Goal: Task Accomplishment & Management: Manage account settings

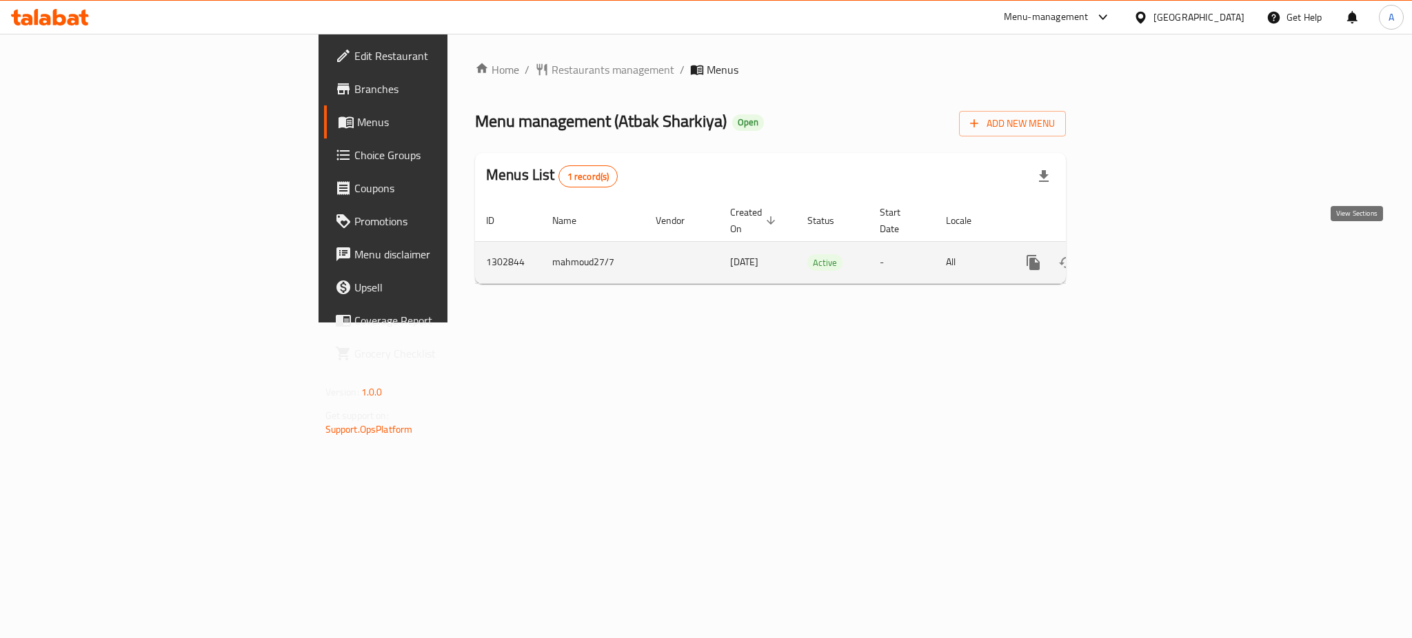
click at [1141, 254] on icon "enhanced table" at bounding box center [1132, 262] width 17 height 17
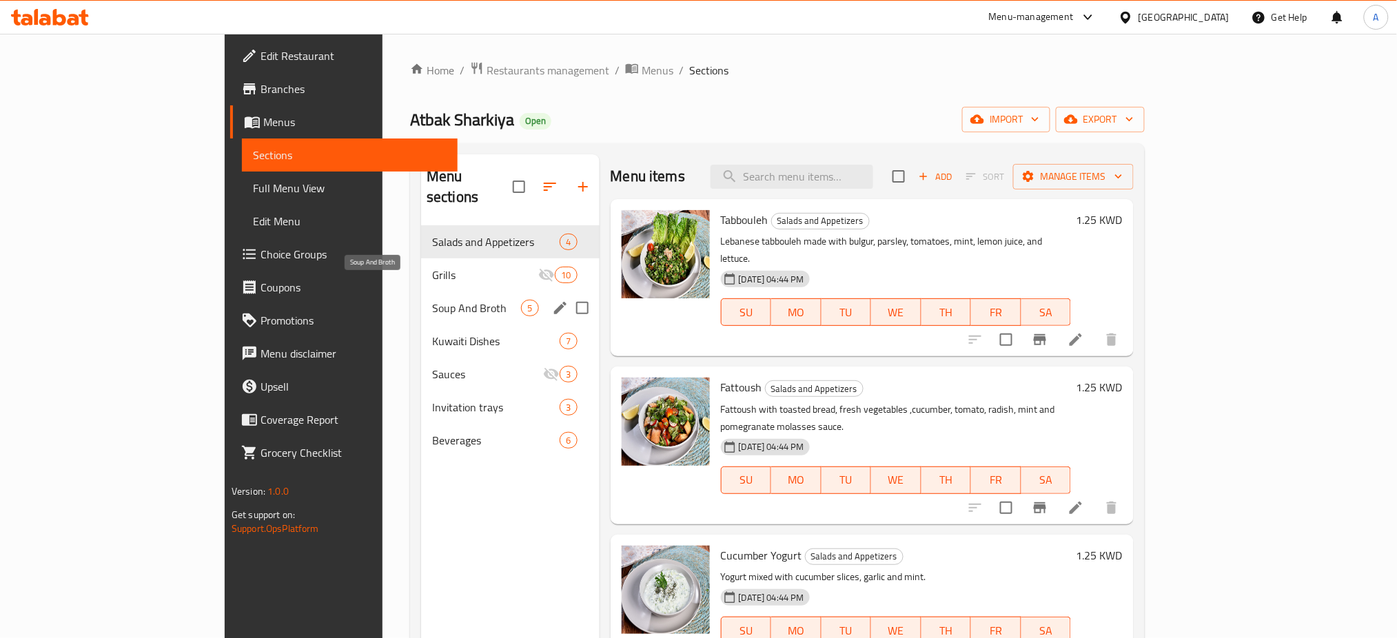
click at [432, 300] on span "Soup And Broth" at bounding box center [476, 308] width 89 height 17
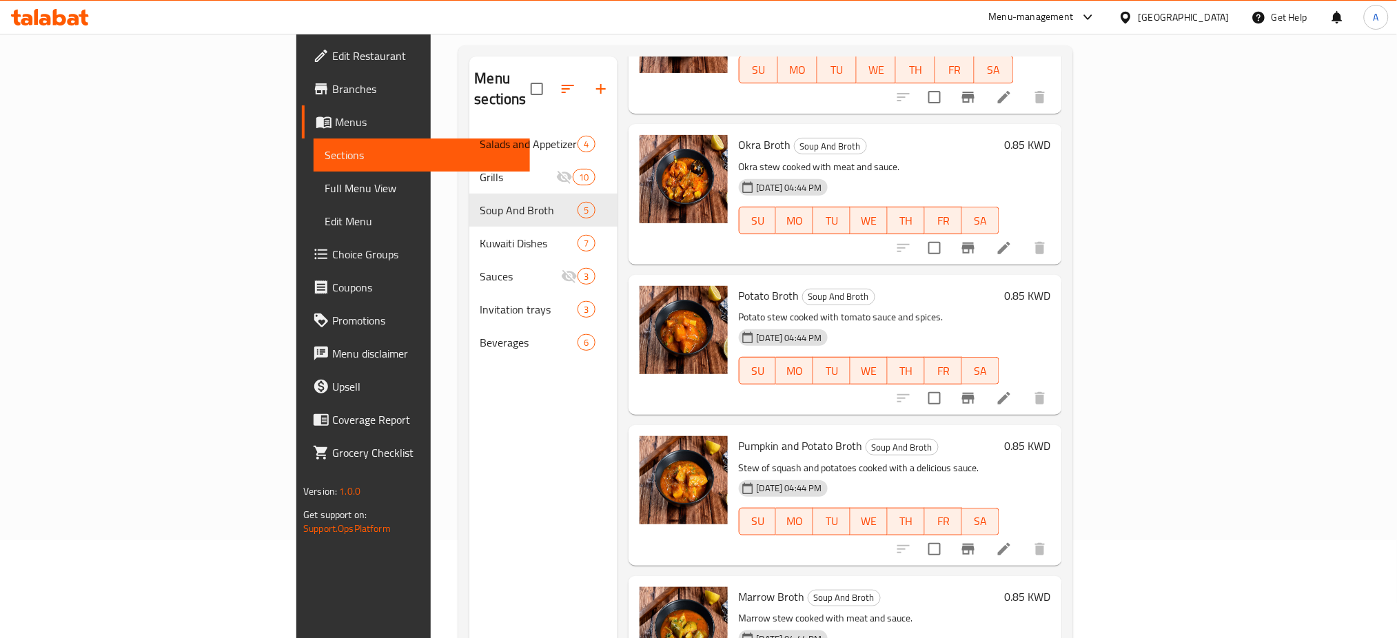
scroll to position [193, 0]
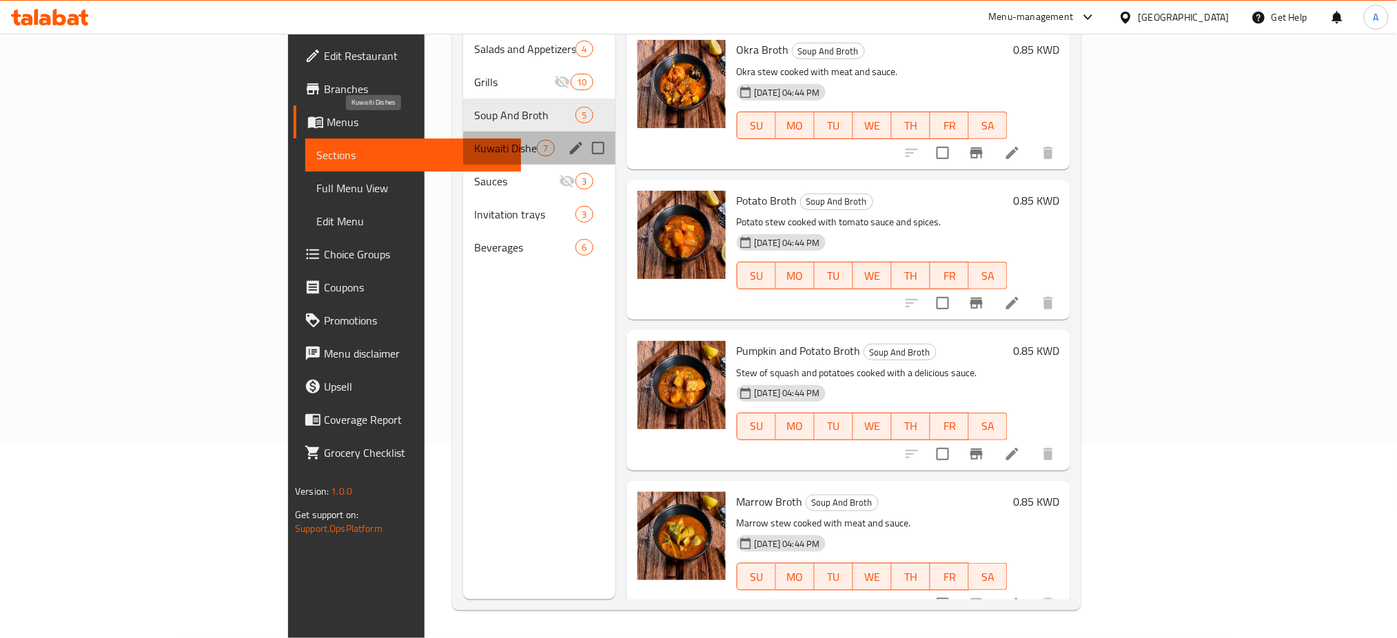
click at [474, 140] on span "Kuwaiti Dishes" at bounding box center [505, 148] width 63 height 17
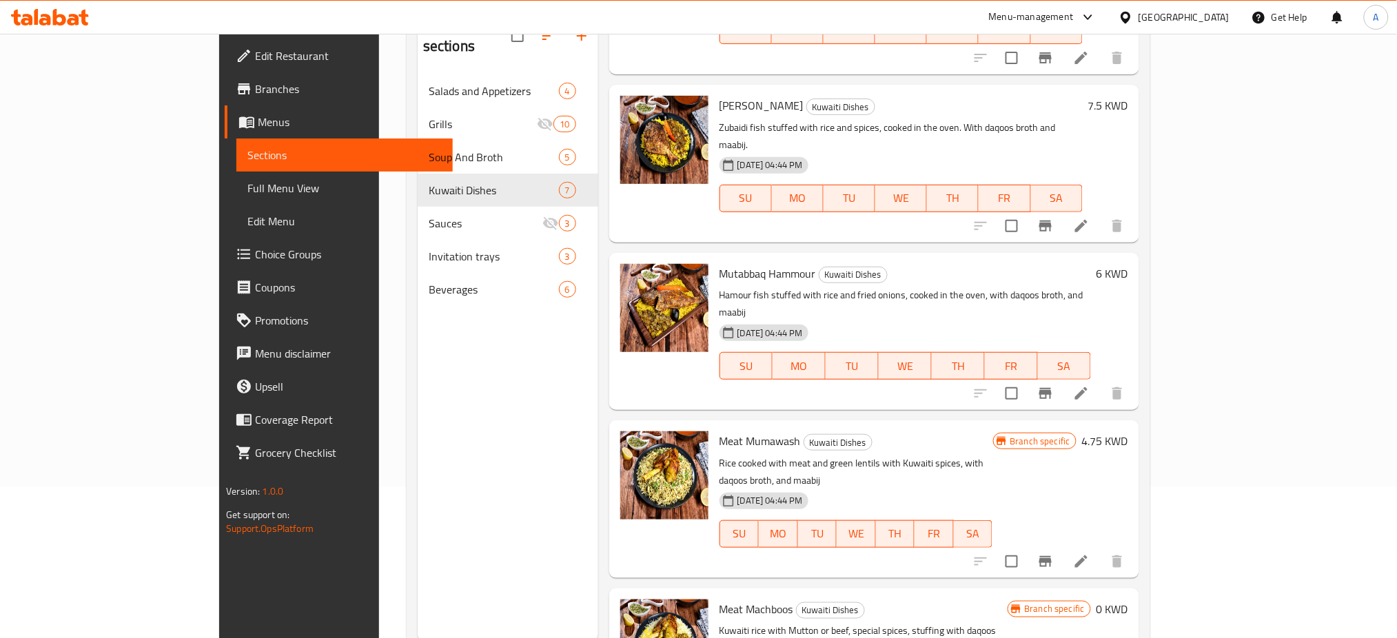
scroll to position [193, 0]
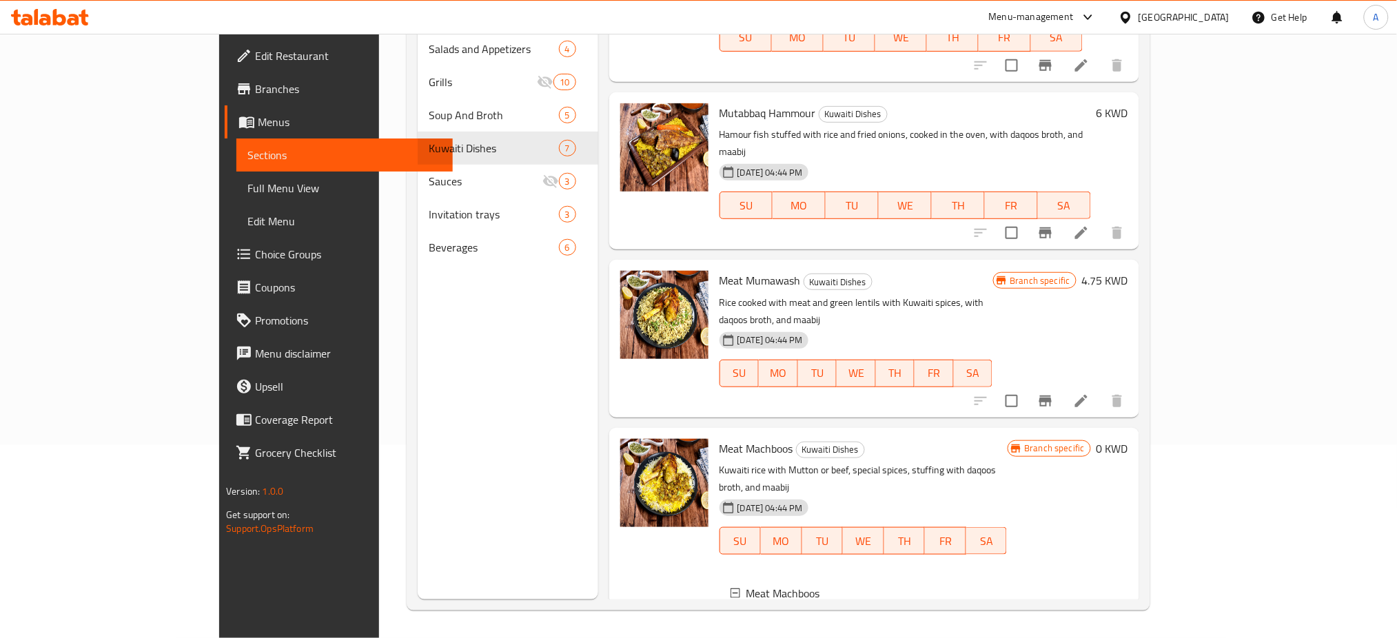
scroll to position [1, 0]
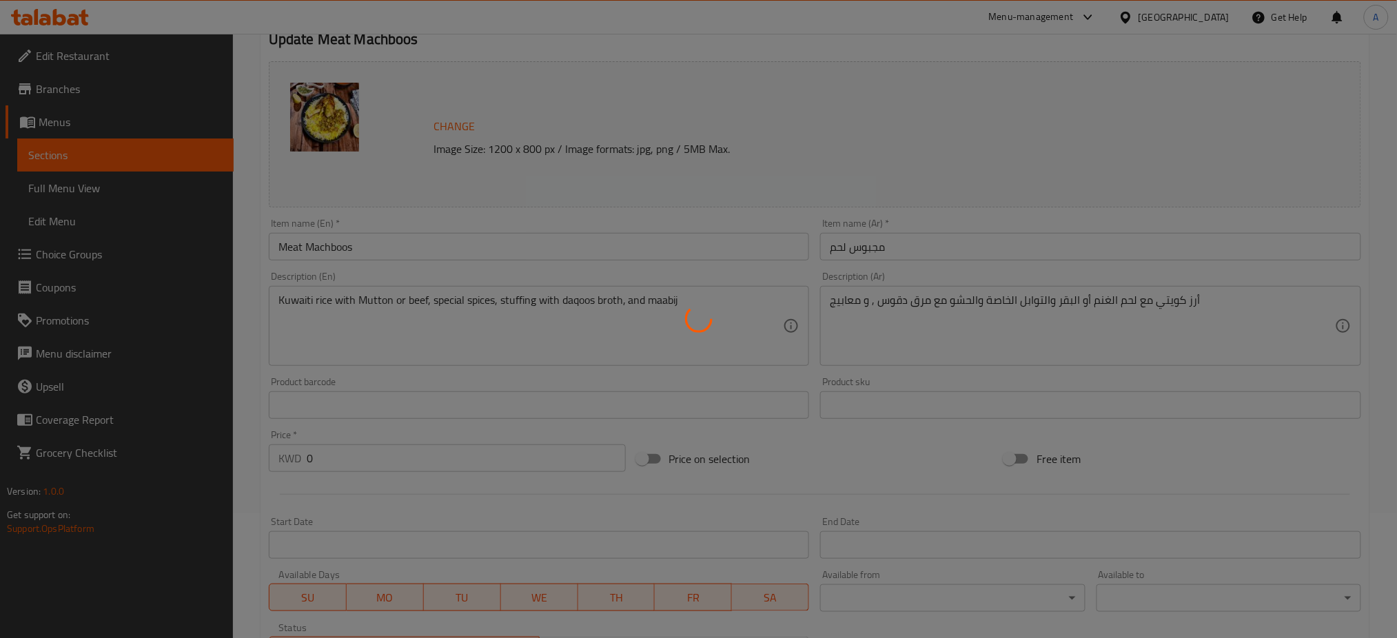
scroll to position [370, 0]
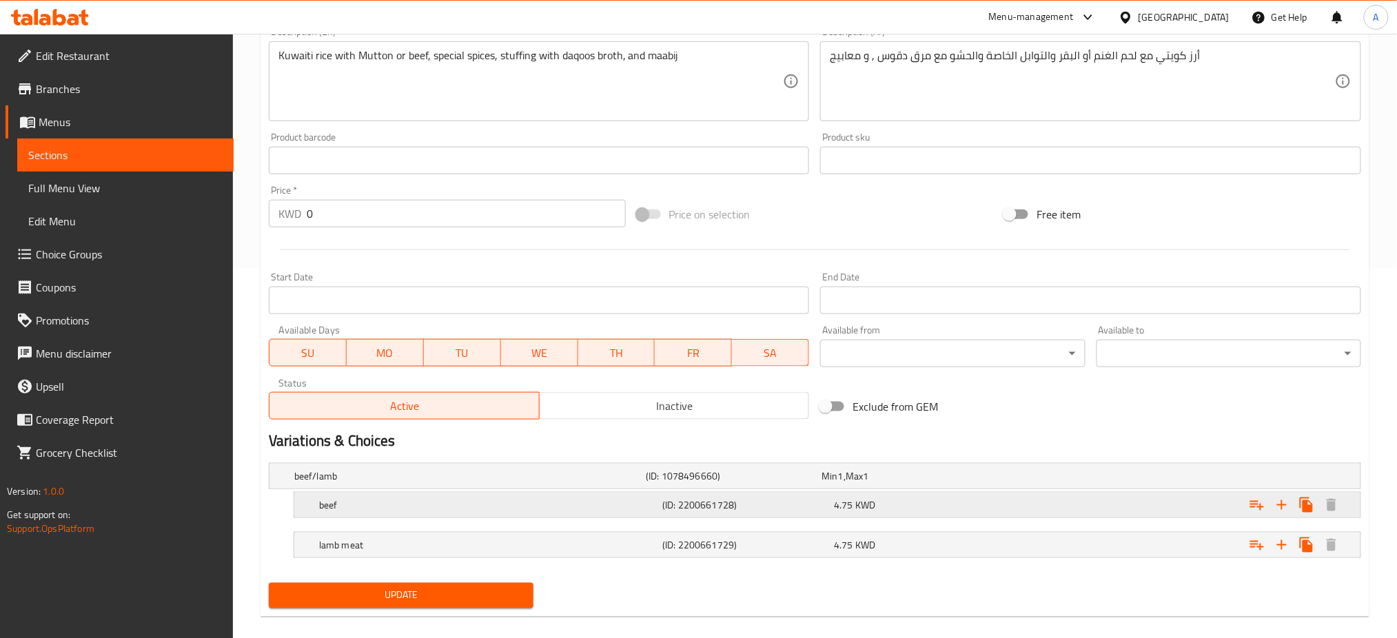
click at [379, 498] on h5 "beef" at bounding box center [488, 505] width 338 height 14
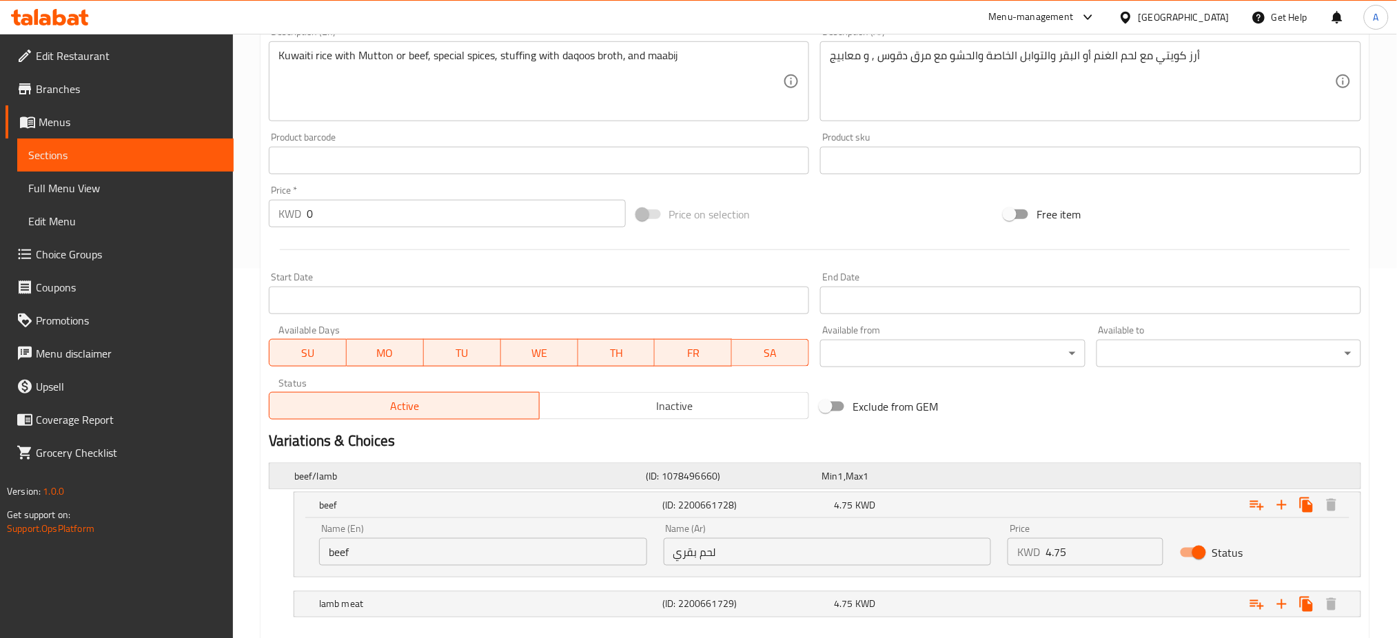
scroll to position [446, 0]
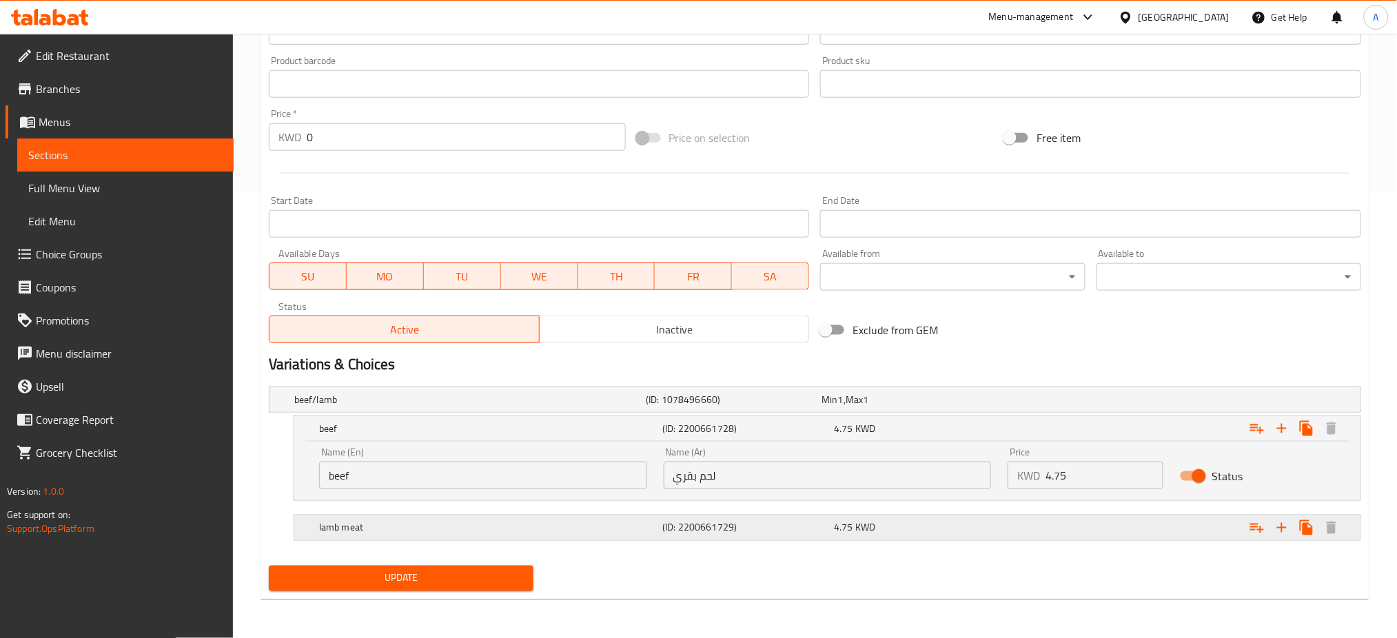
click at [577, 524] on h5 "lamb meat" at bounding box center [488, 528] width 338 height 14
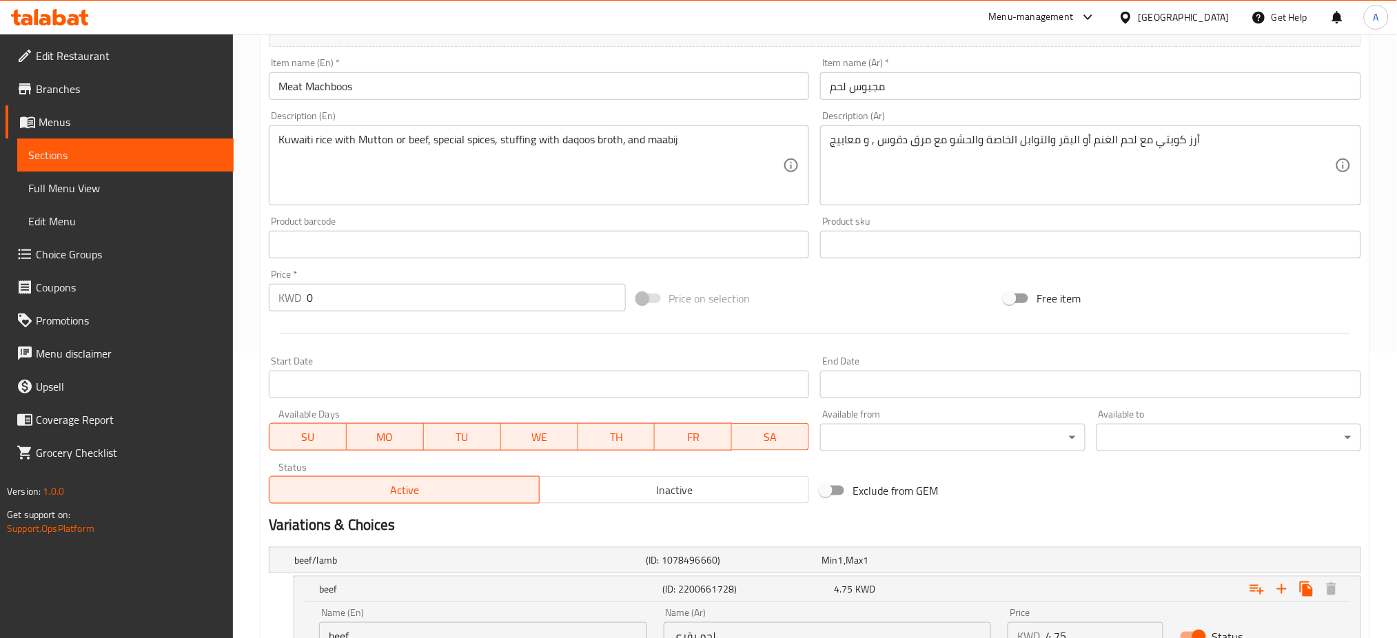
scroll to position [0, 0]
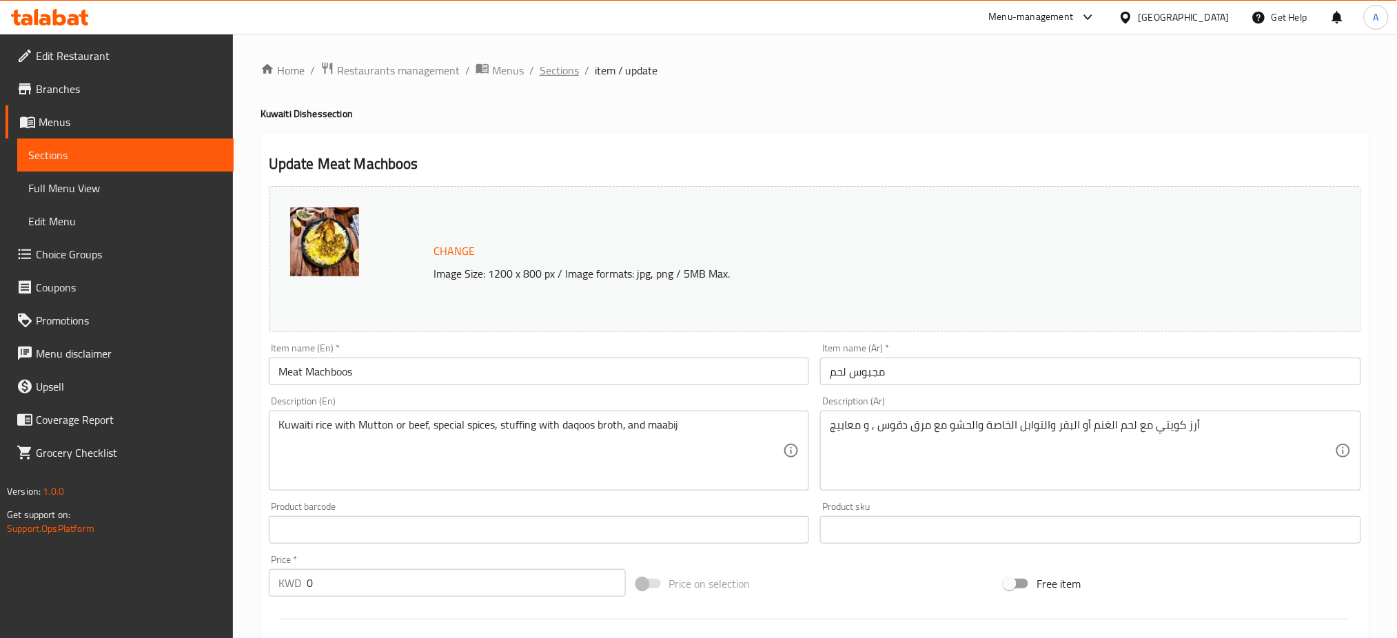
click at [558, 67] on span "Sections" at bounding box center [559, 70] width 39 height 17
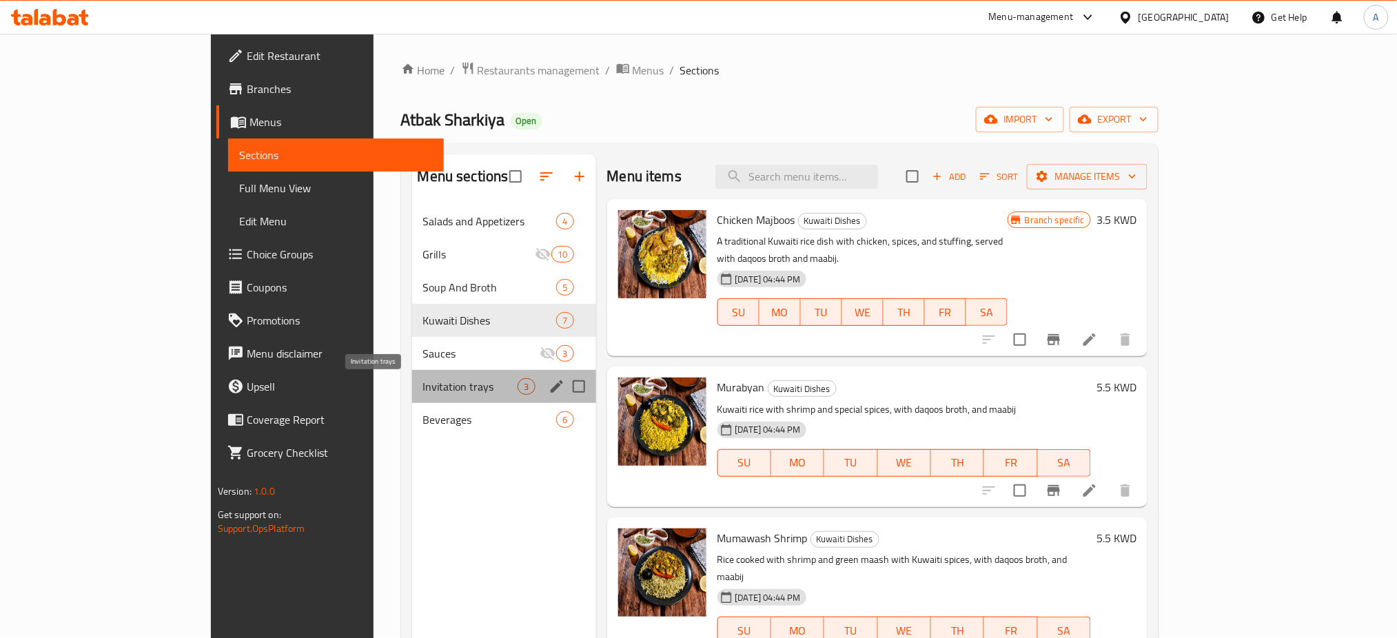
click at [423, 392] on span "Invitation trays" at bounding box center [470, 387] width 95 height 17
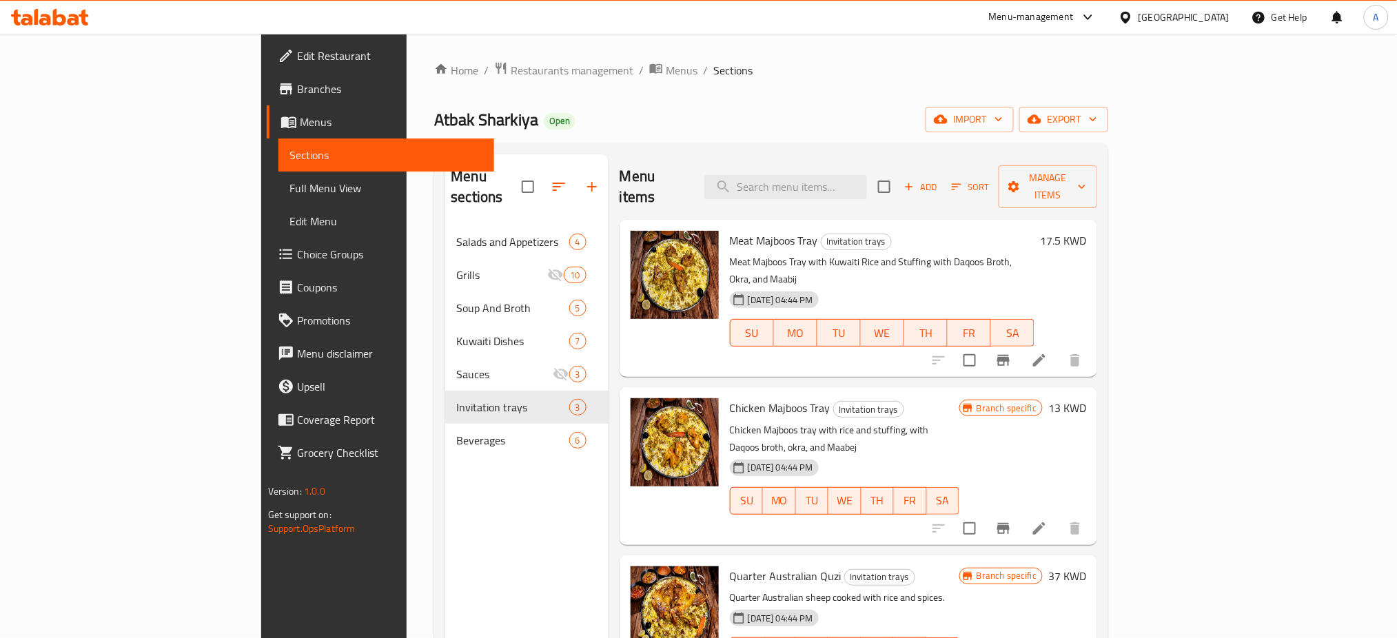
scroll to position [193, 0]
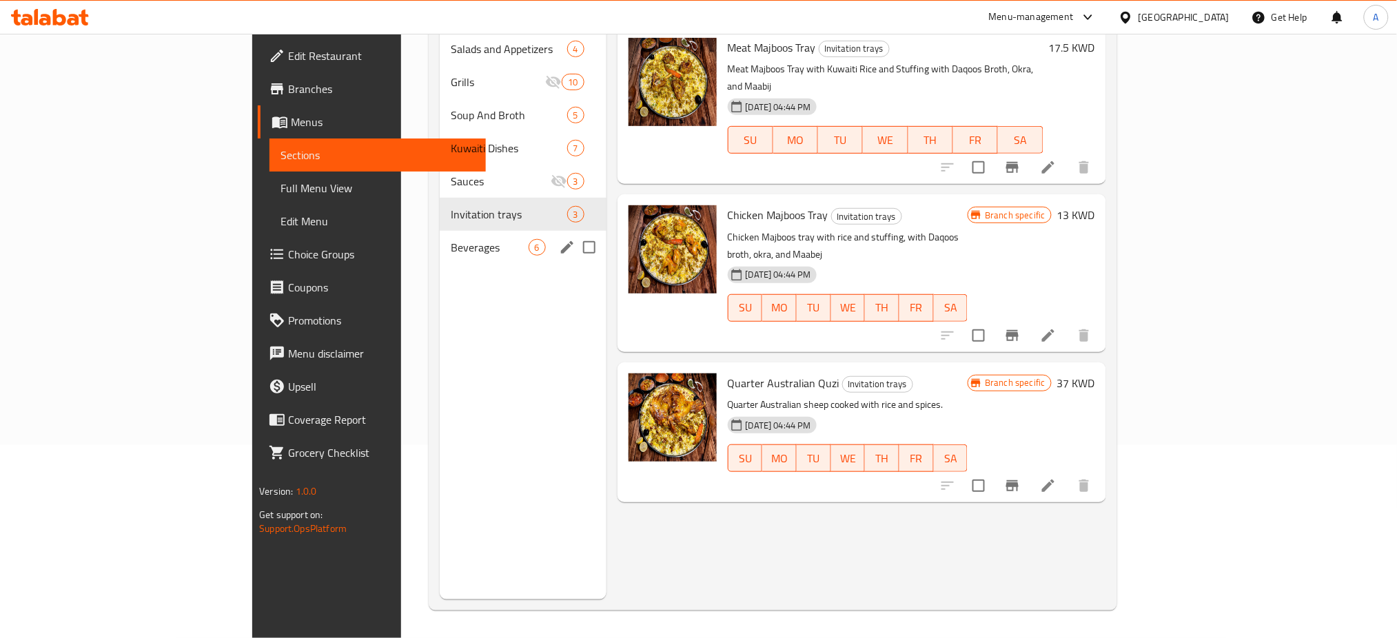
click at [451, 239] on span "Beverages" at bounding box center [490, 247] width 78 height 17
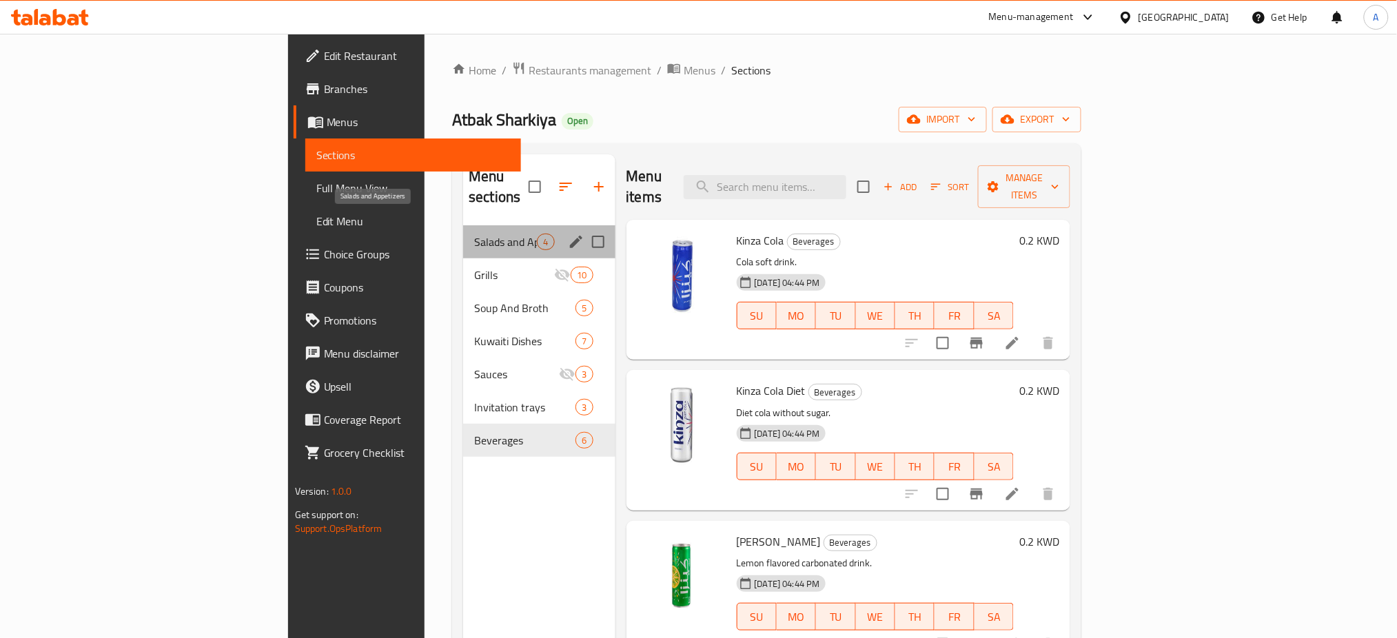
click at [474, 234] on span "Salads and Appetizers" at bounding box center [505, 242] width 63 height 17
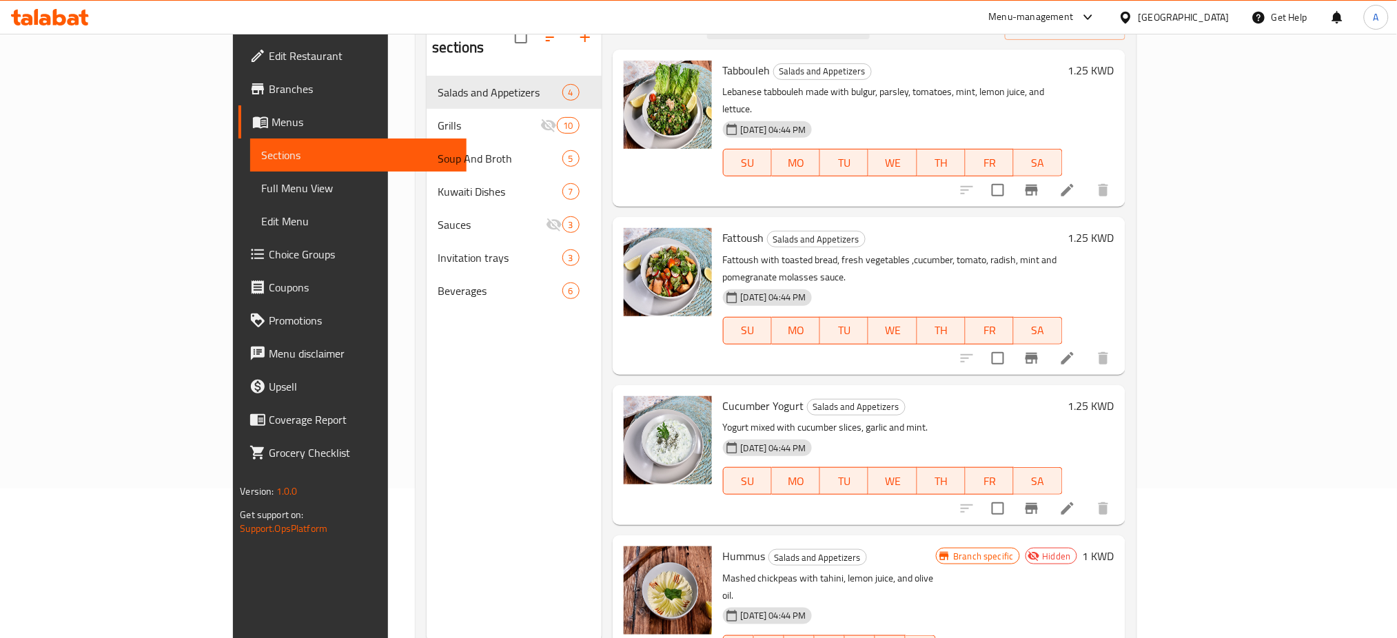
scroll to position [193, 0]
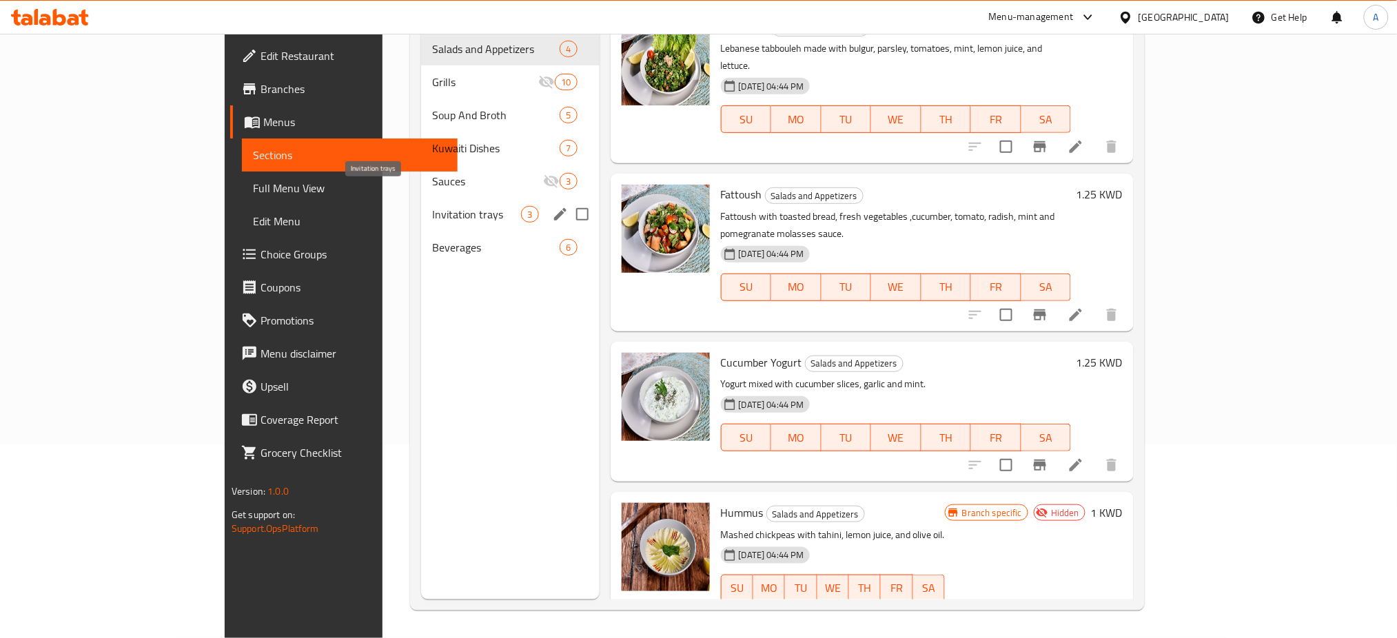
click at [432, 206] on span "Invitation trays" at bounding box center [476, 214] width 89 height 17
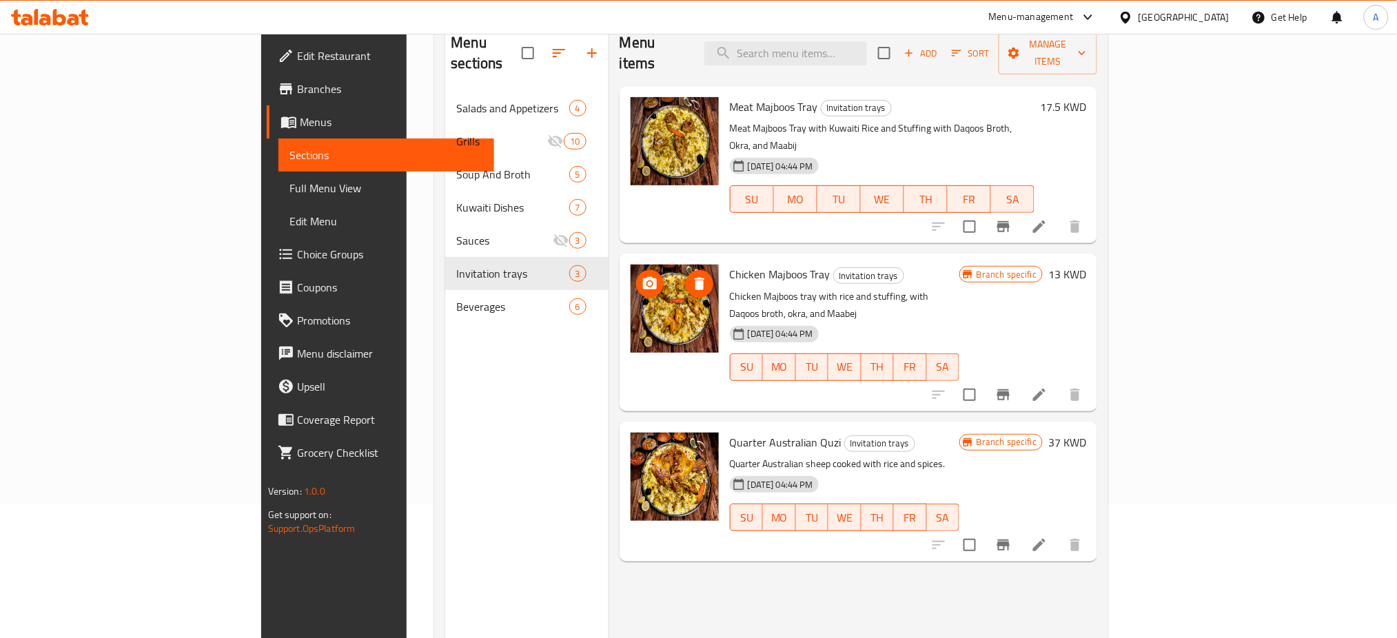
scroll to position [101, 0]
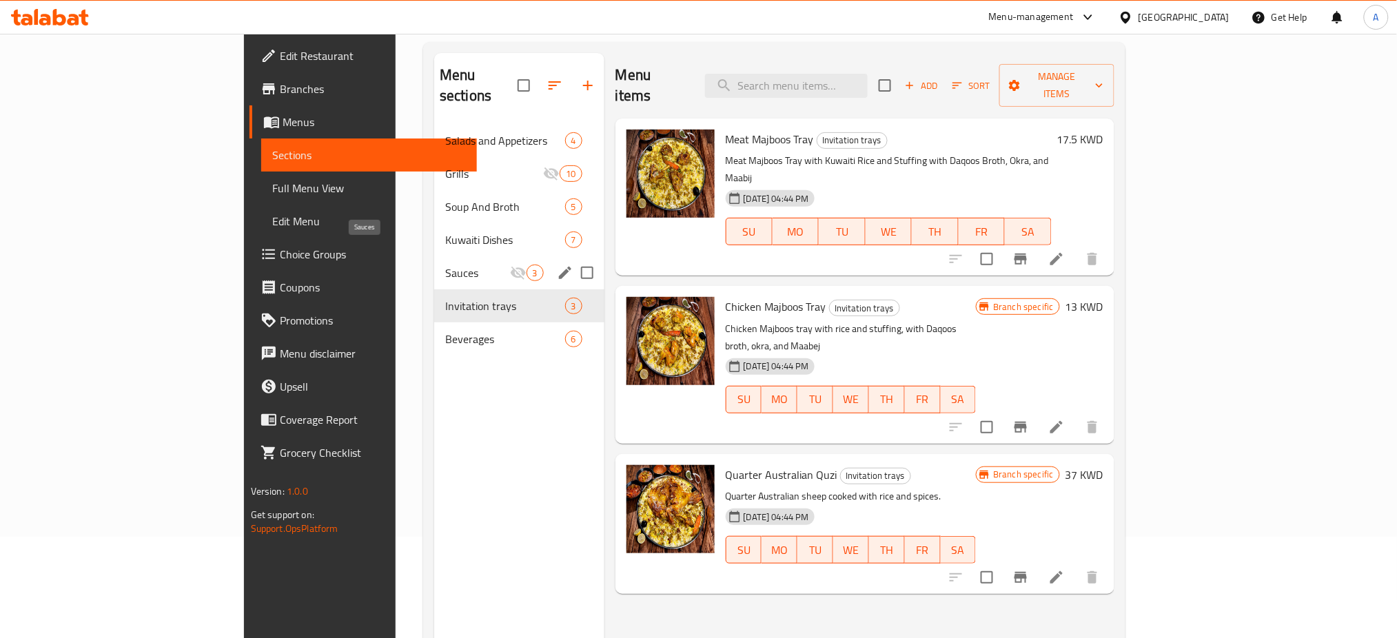
click at [445, 265] on span "Sauces" at bounding box center [477, 273] width 65 height 17
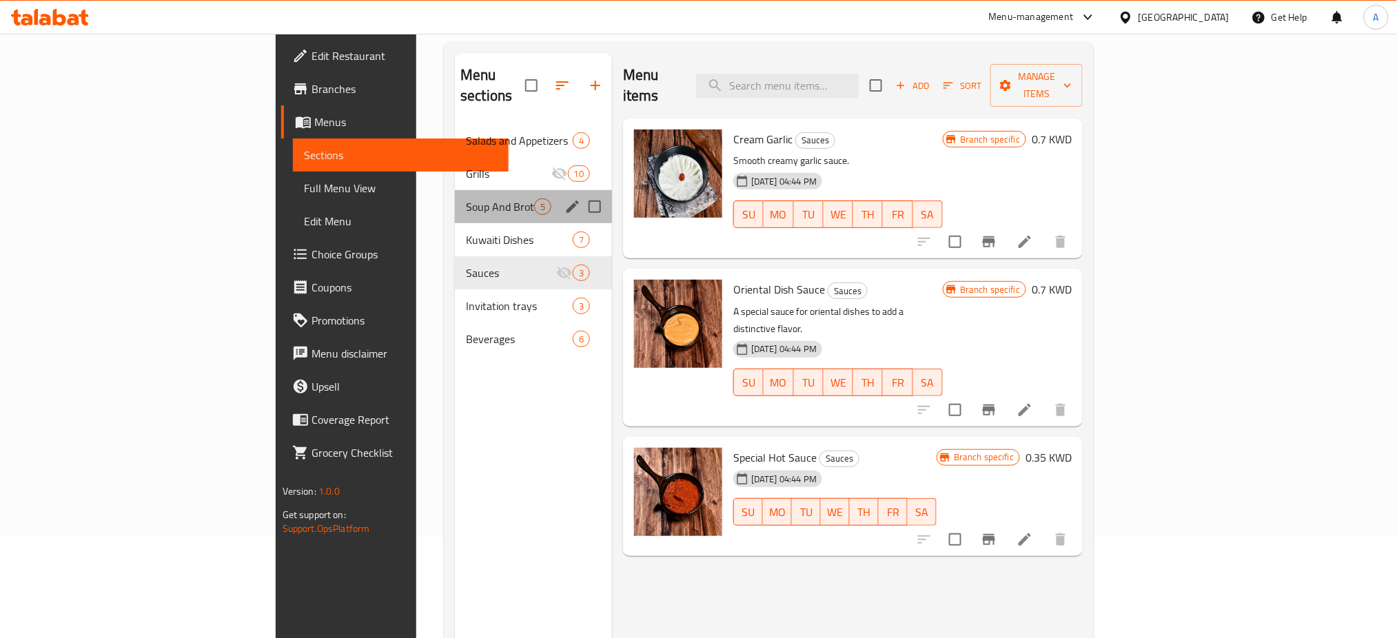
click at [455, 198] on div "Soup And Broth 5" at bounding box center [533, 206] width 157 height 33
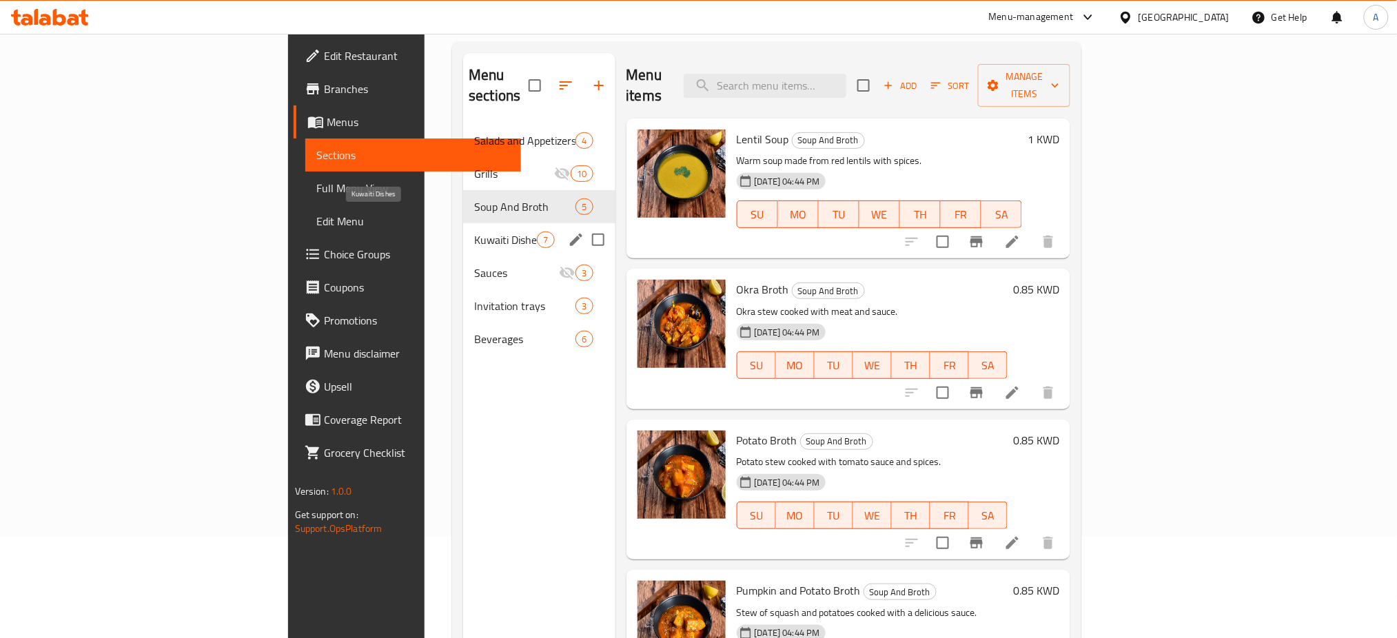
click at [474, 232] on span "Kuwaiti Dishes" at bounding box center [505, 240] width 63 height 17
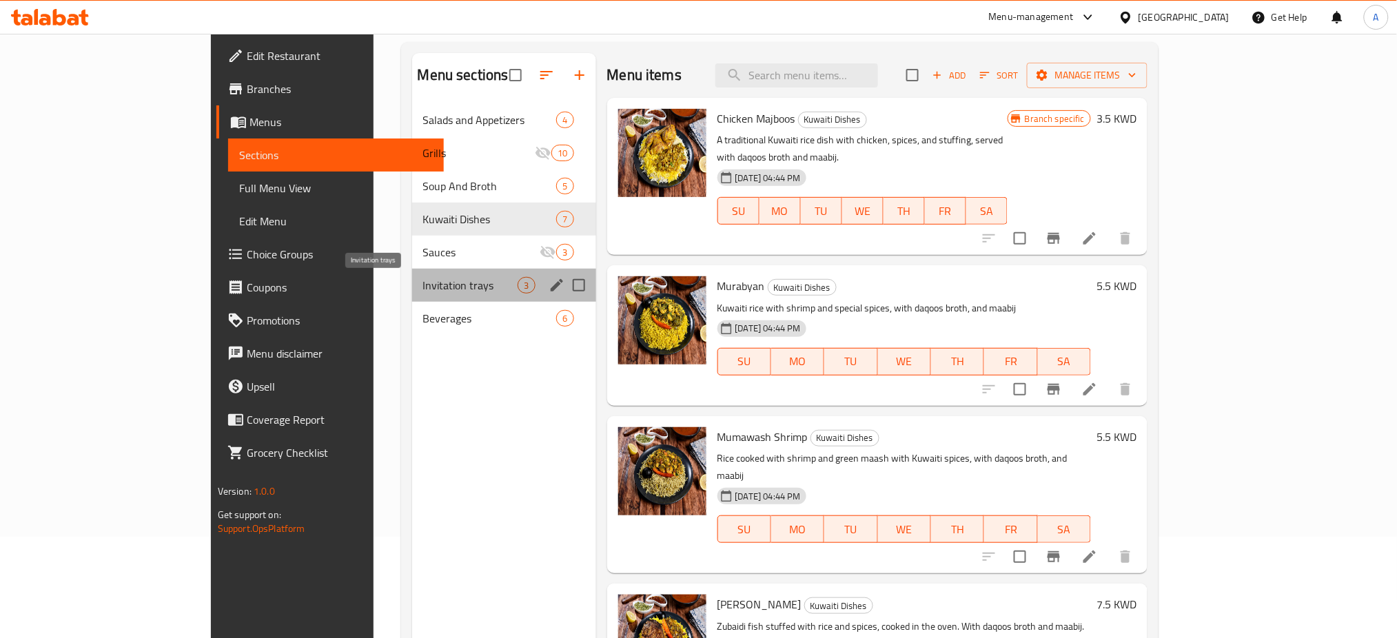
click at [423, 284] on span "Invitation trays" at bounding box center [470, 285] width 95 height 17
